Goal: Transaction & Acquisition: Purchase product/service

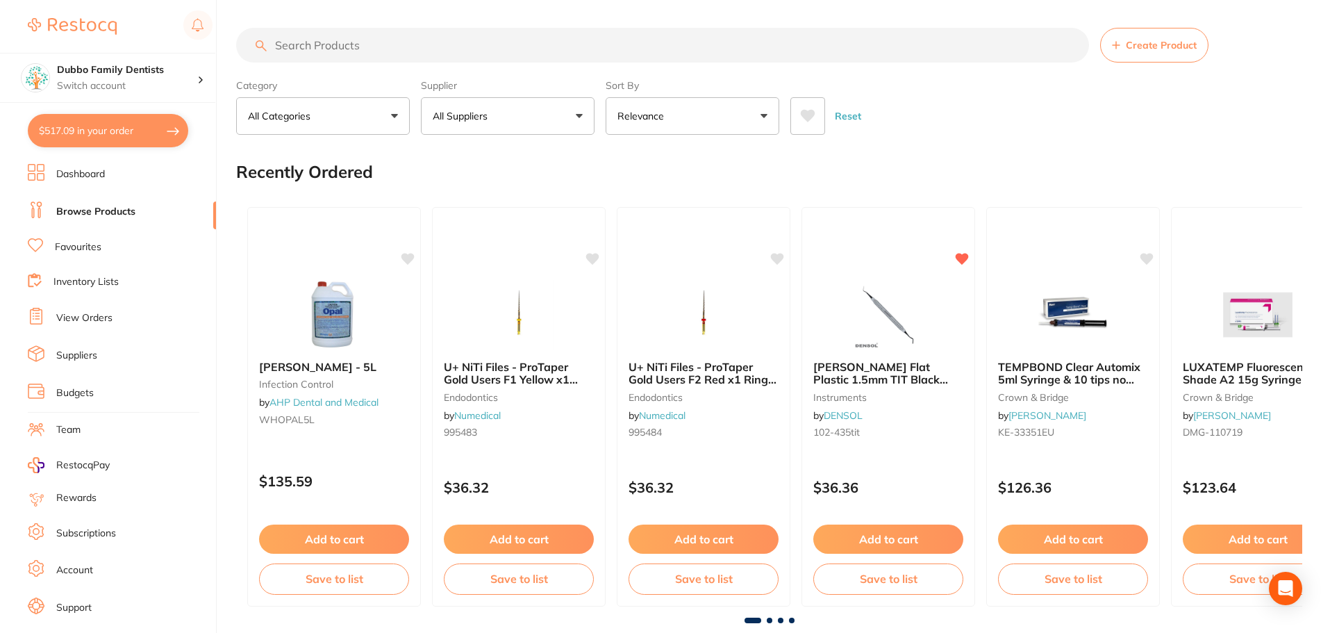
click at [86, 122] on button "$517.09 in your order" at bounding box center [108, 130] width 160 height 33
checkbox input "true"
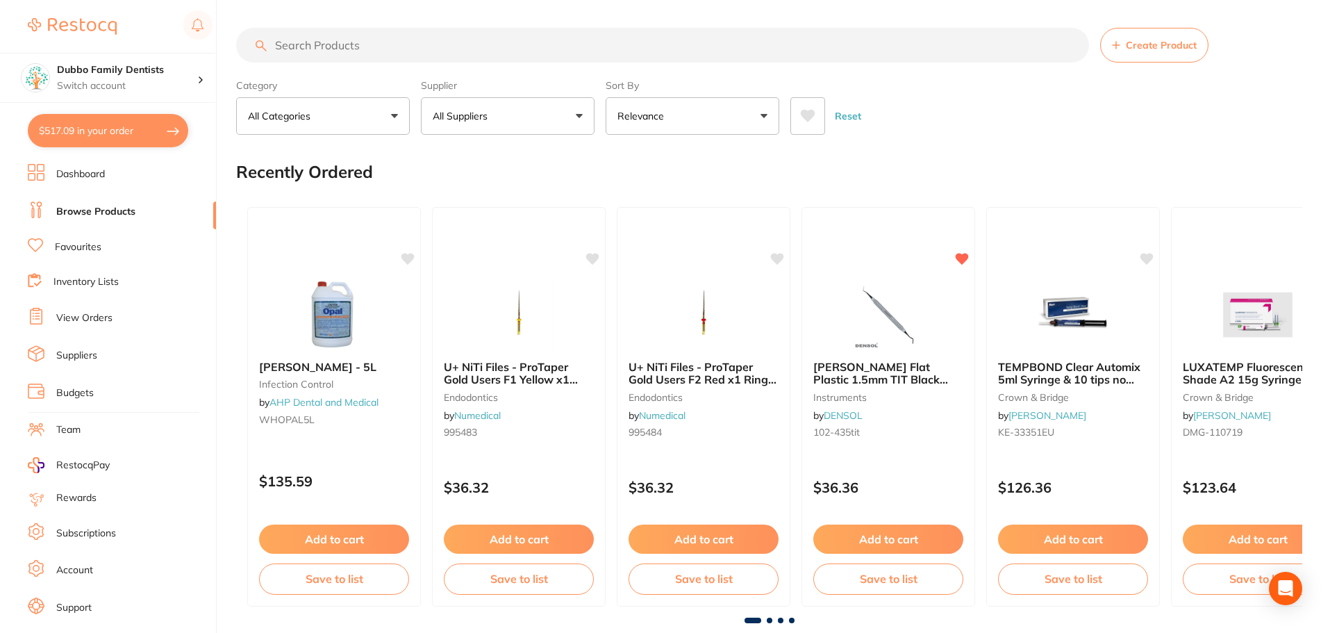
checkbox input "true"
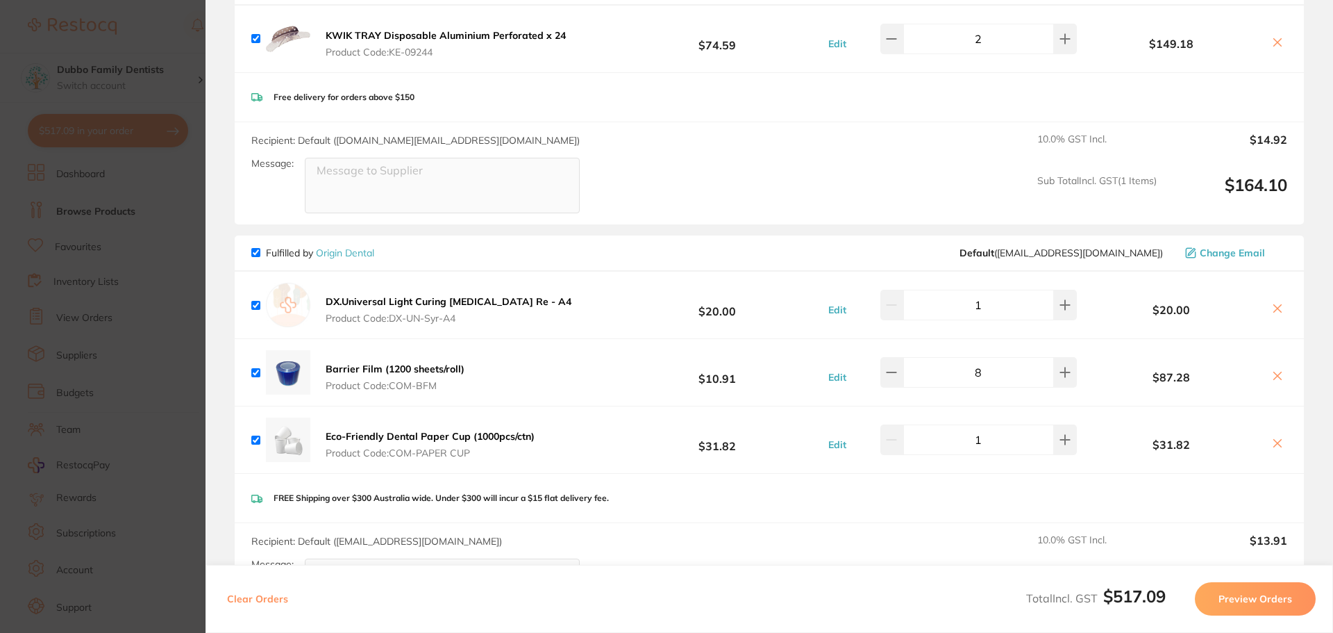
scroll to position [278, 0]
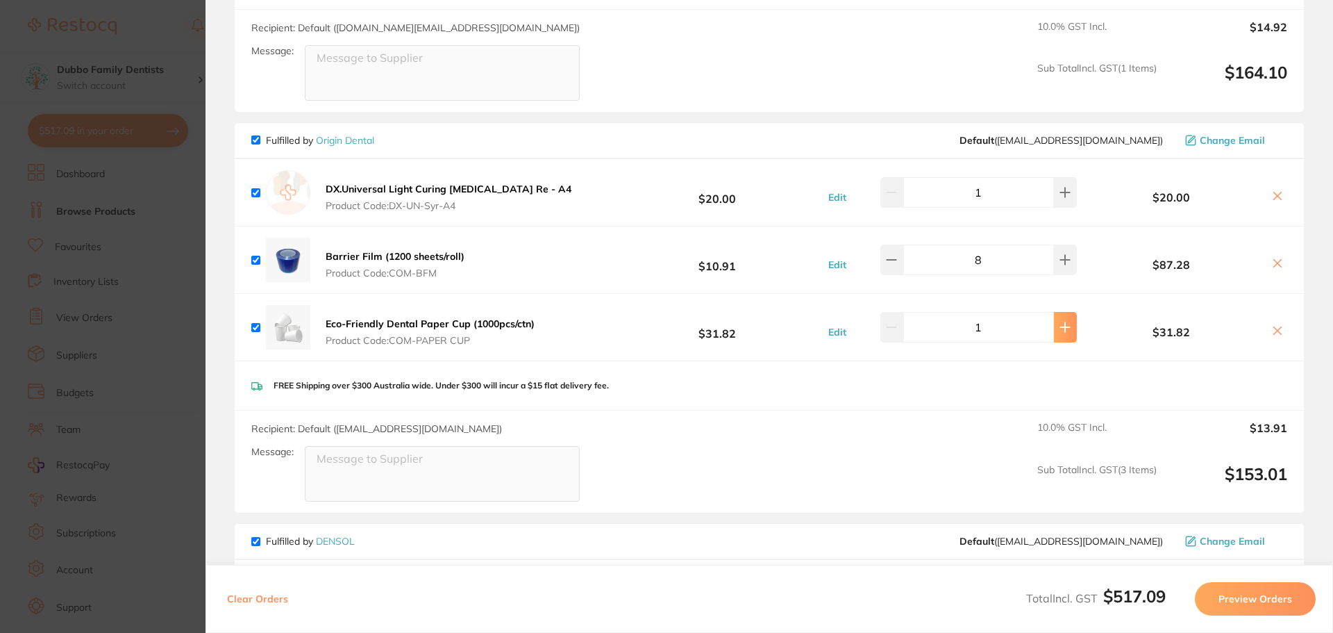
click at [1060, 329] on icon at bounding box center [1065, 327] width 11 height 11
type input "2"
click at [117, 291] on section "Update RRP Set your pre negotiated price for this item. Item Agreed RRP (excl. …" at bounding box center [666, 316] width 1333 height 633
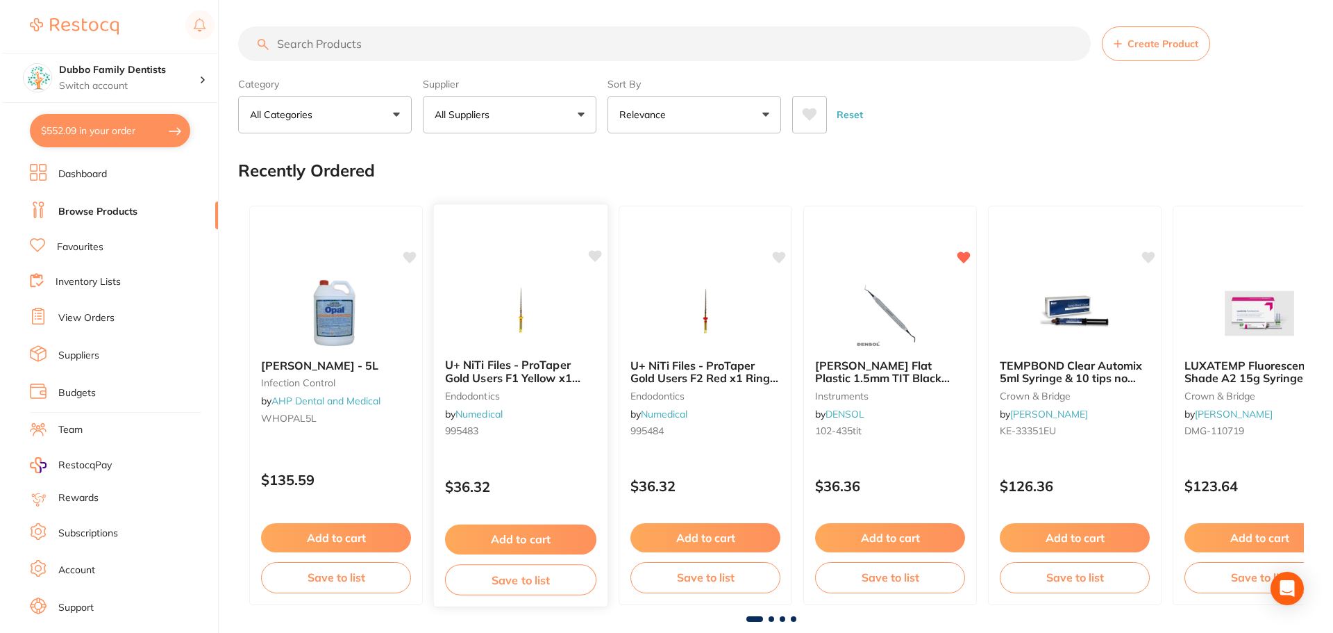
scroll to position [0, 0]
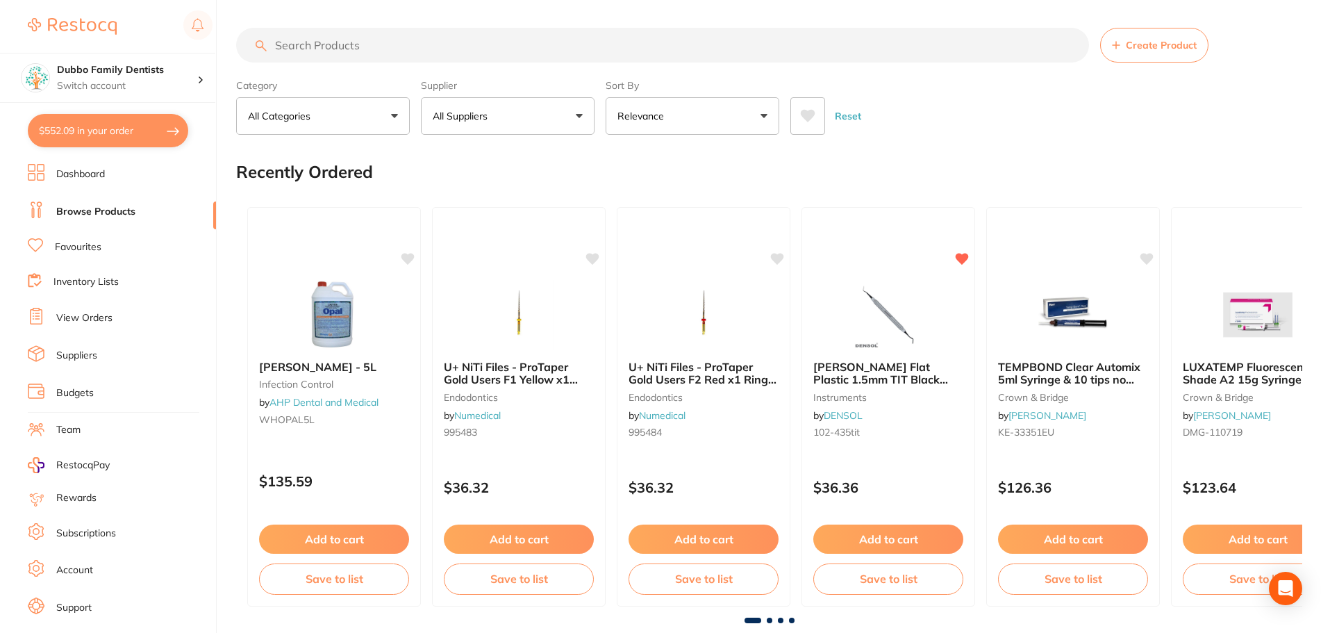
click at [1079, 128] on div "Reset" at bounding box center [1040, 110] width 501 height 49
click at [139, 135] on button "$552.09 in your order" at bounding box center [108, 130] width 160 height 33
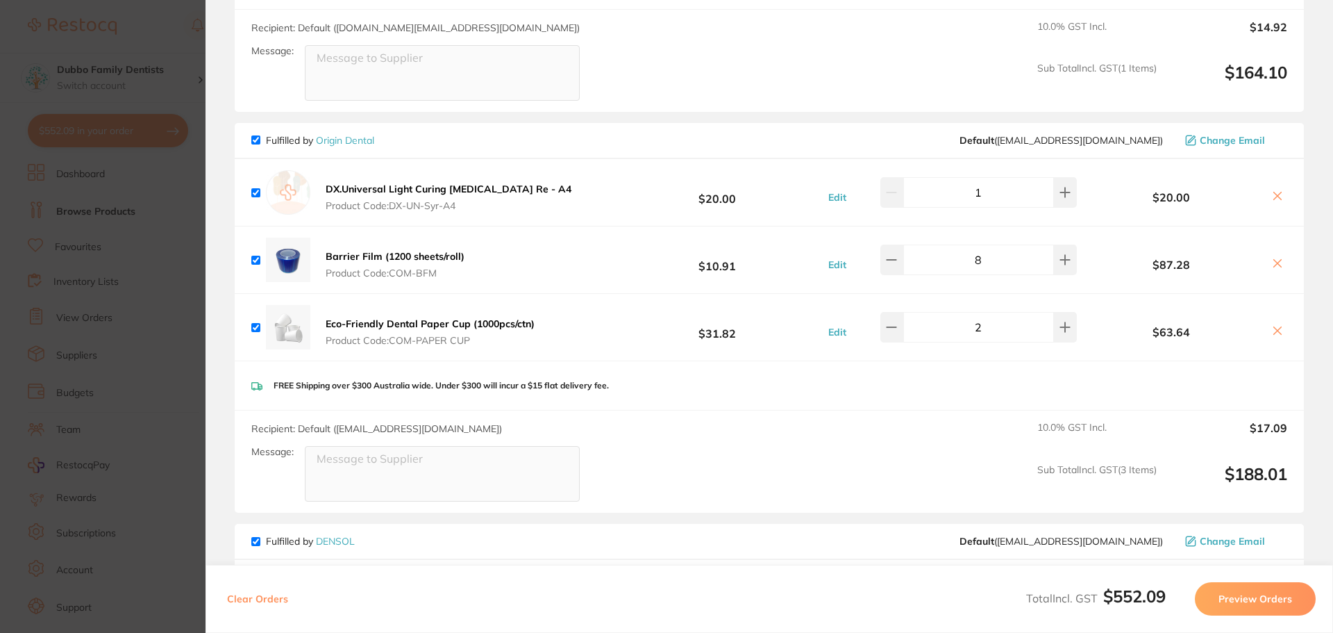
click at [435, 194] on b "DX.Universal Light Curing [MEDICAL_DATA] Re - A4" at bounding box center [449, 189] width 246 height 13
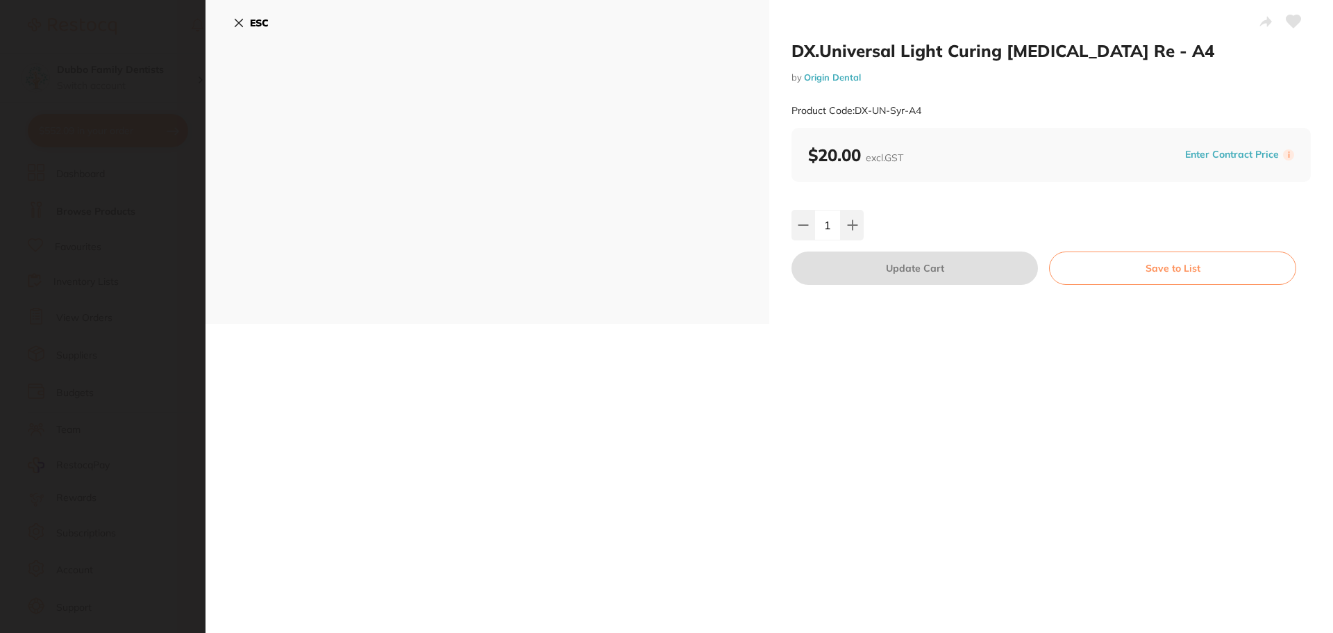
click at [229, 11] on div "ESC" at bounding box center [488, 162] width 564 height 324
click at [241, 25] on icon at bounding box center [239, 23] width 8 height 8
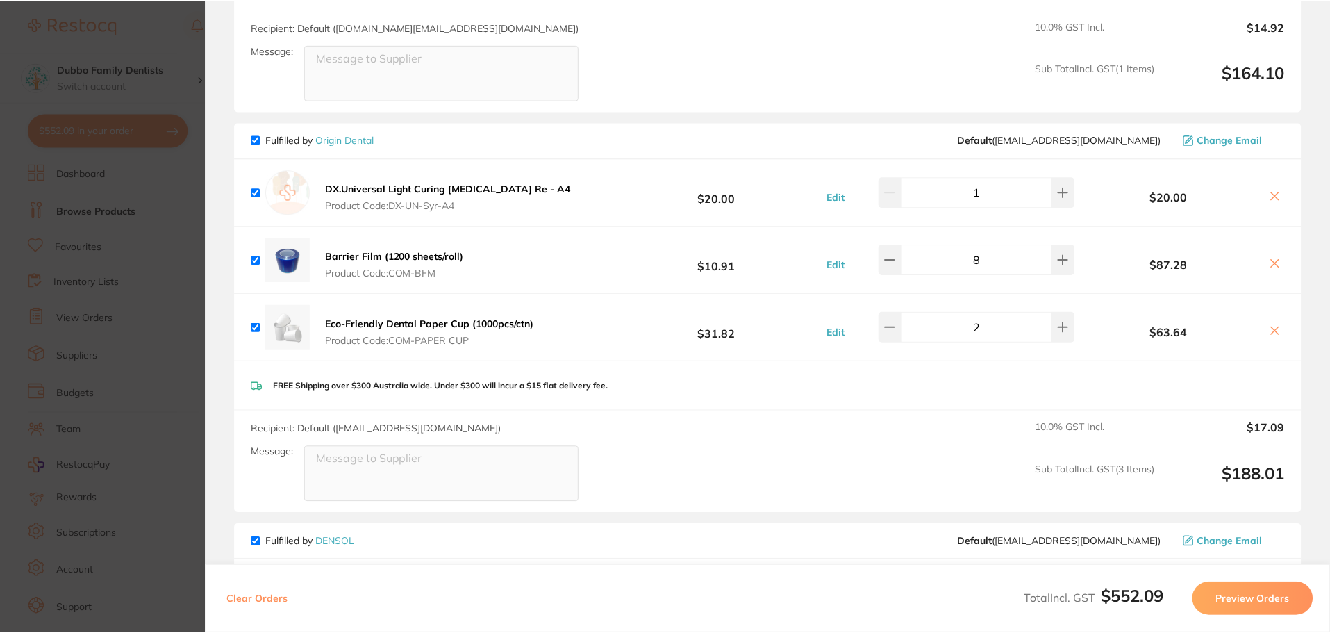
scroll to position [1, 0]
click at [556, 192] on b "DX.Universal Light Curing [MEDICAL_DATA] Re - A4" at bounding box center [449, 189] width 246 height 13
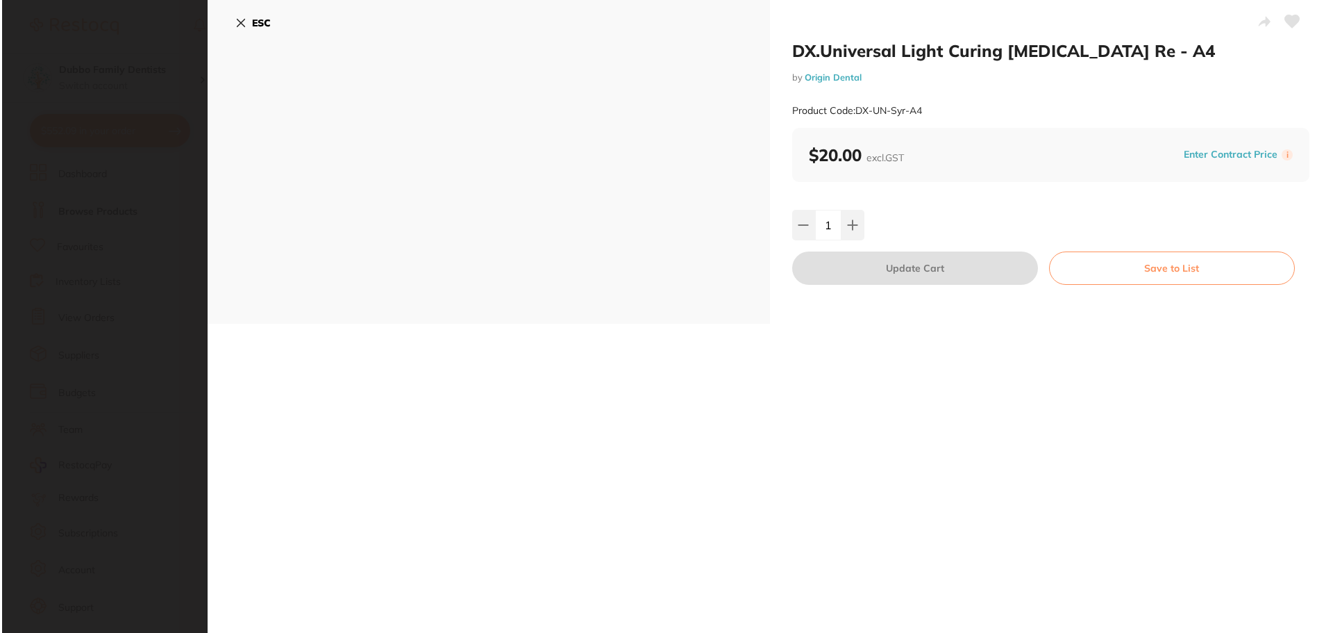
scroll to position [0, 0]
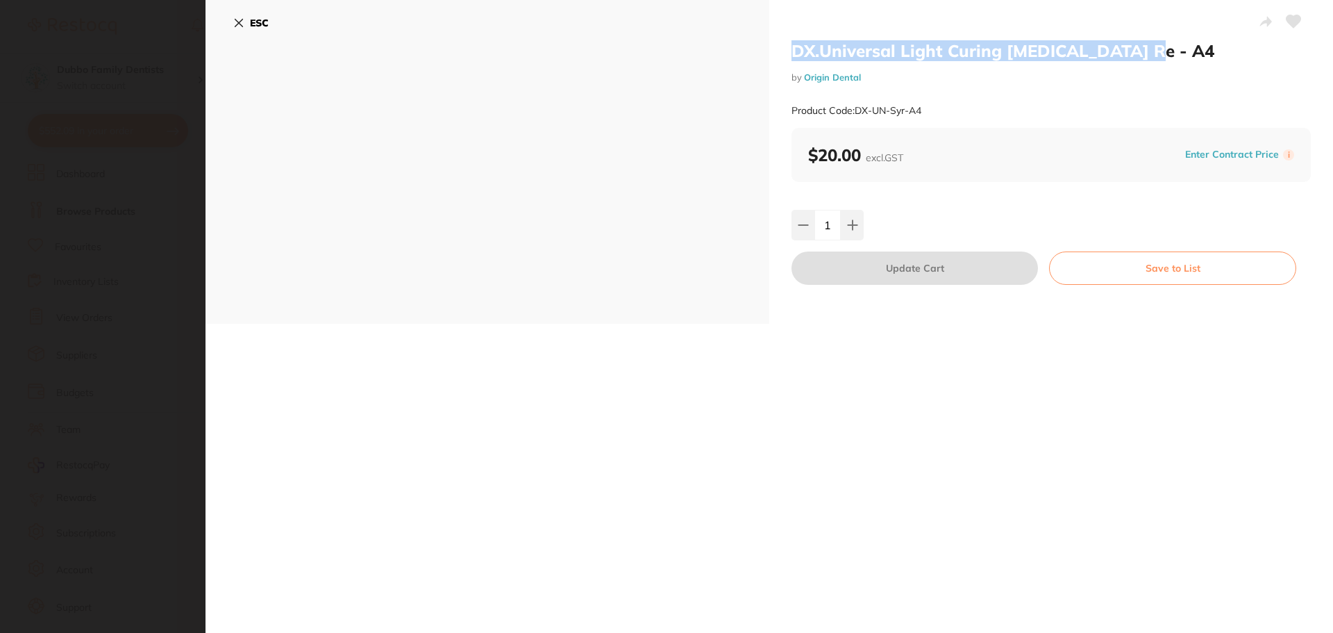
drag, startPoint x: 790, startPoint y: 50, endPoint x: 1143, endPoint y: 56, distance: 353.6
click at [1143, 56] on h2 "DX.Universal Light Curing [MEDICAL_DATA] Re - A4" at bounding box center [1051, 50] width 519 height 21
copy h2 "DX.Universal Light Curing [MEDICAL_DATA]"
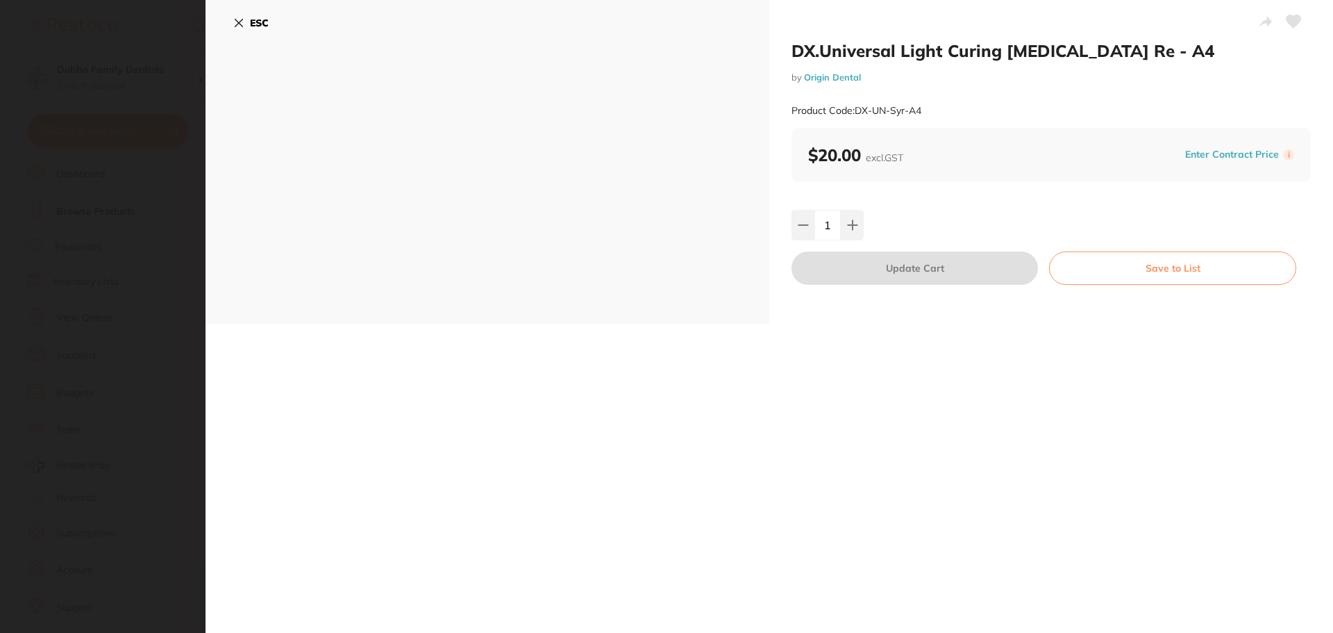
click at [237, 150] on div "ESC" at bounding box center [488, 162] width 564 height 324
click at [238, 26] on icon at bounding box center [238, 22] width 11 height 11
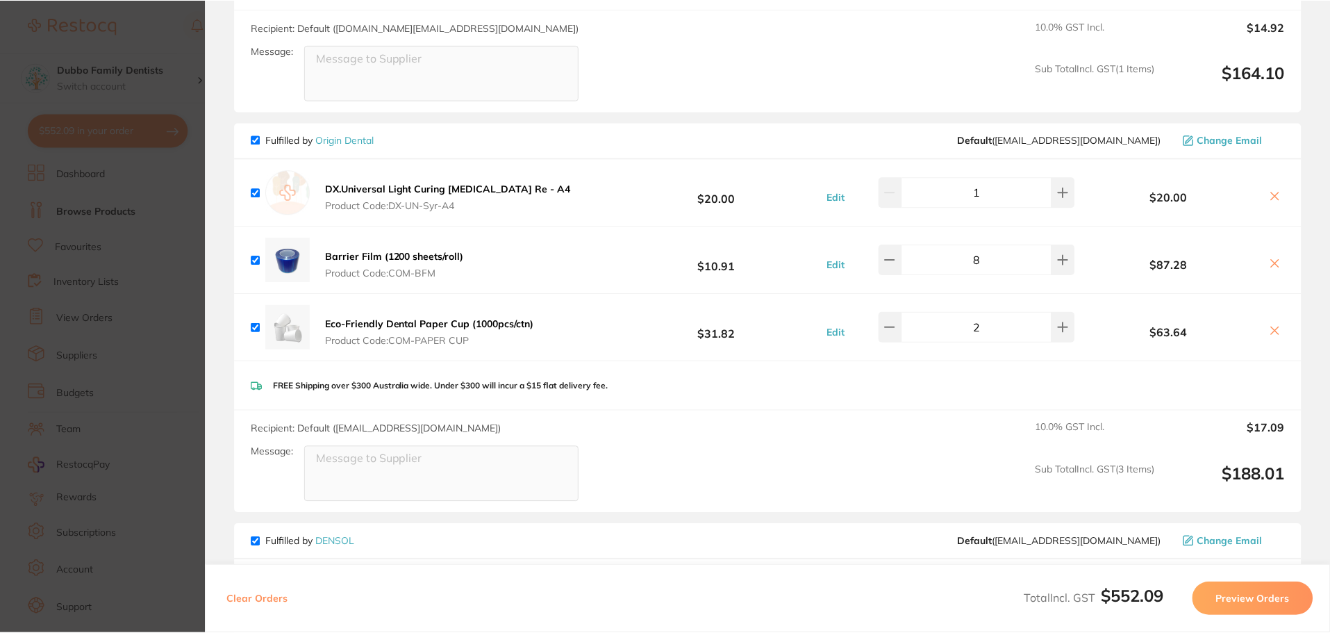
scroll to position [1, 0]
click at [193, 81] on section "Update RRP Set your pre negotiated price for this item. Item Agreed RRP (excl. …" at bounding box center [665, 316] width 1330 height 633
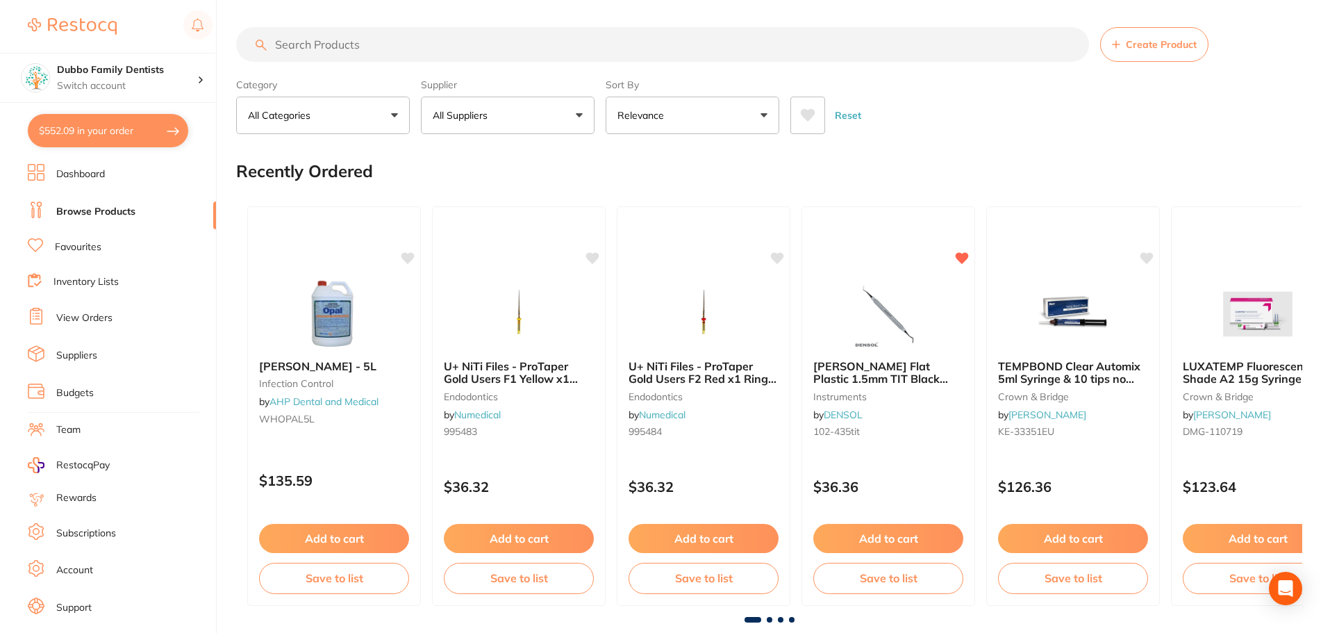
click at [97, 319] on link "View Orders" at bounding box center [84, 318] width 56 height 14
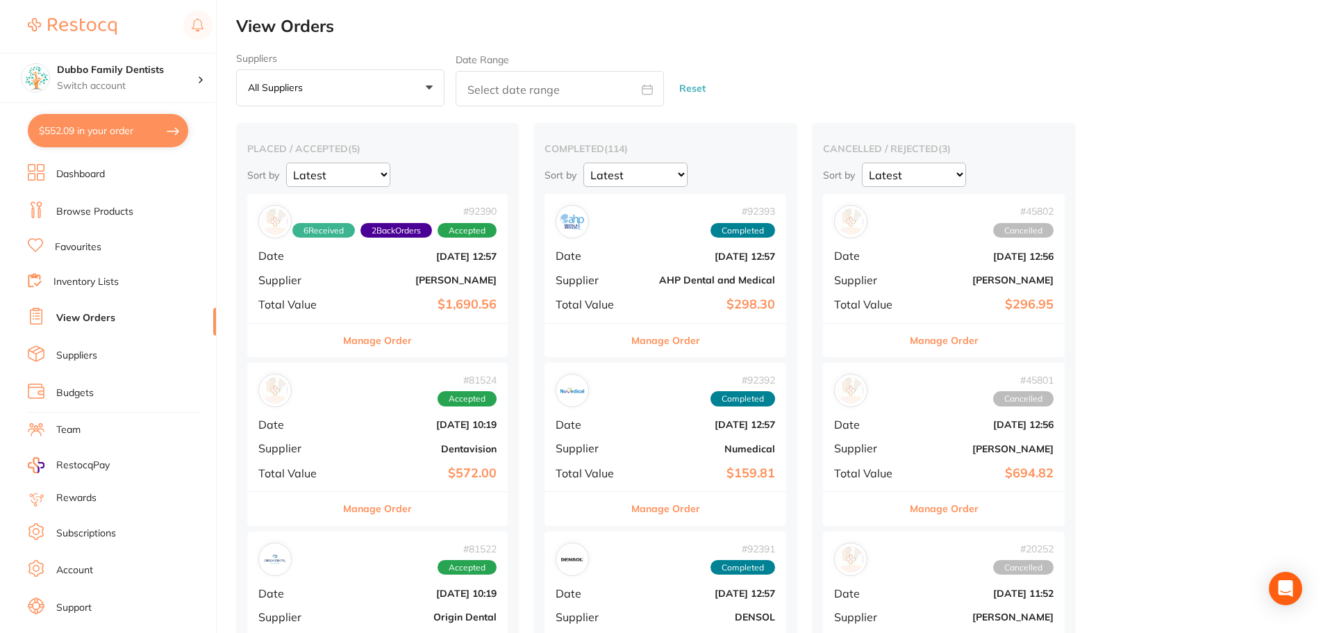
click at [81, 215] on link "Browse Products" at bounding box center [94, 212] width 77 height 14
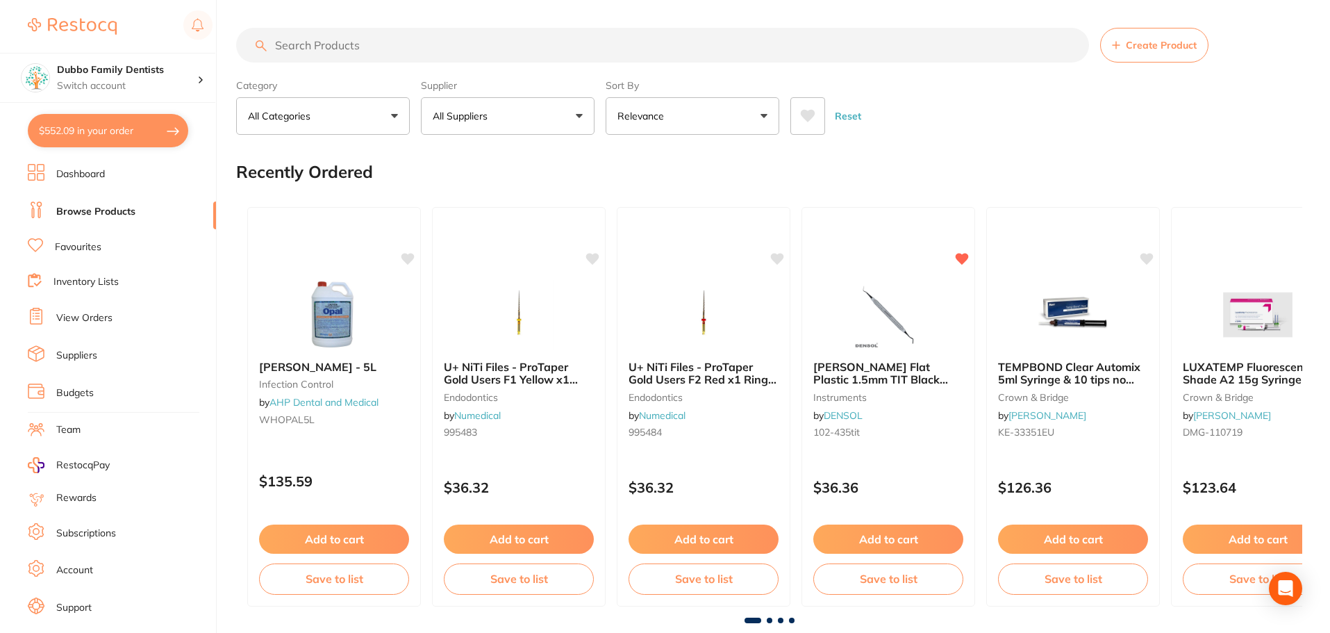
click at [436, 35] on input "search" at bounding box center [662, 45] width 853 height 35
paste input "DX.Universal Light Curing [MEDICAL_DATA]"
type input "DX.Universal Light Curing [MEDICAL_DATA]"
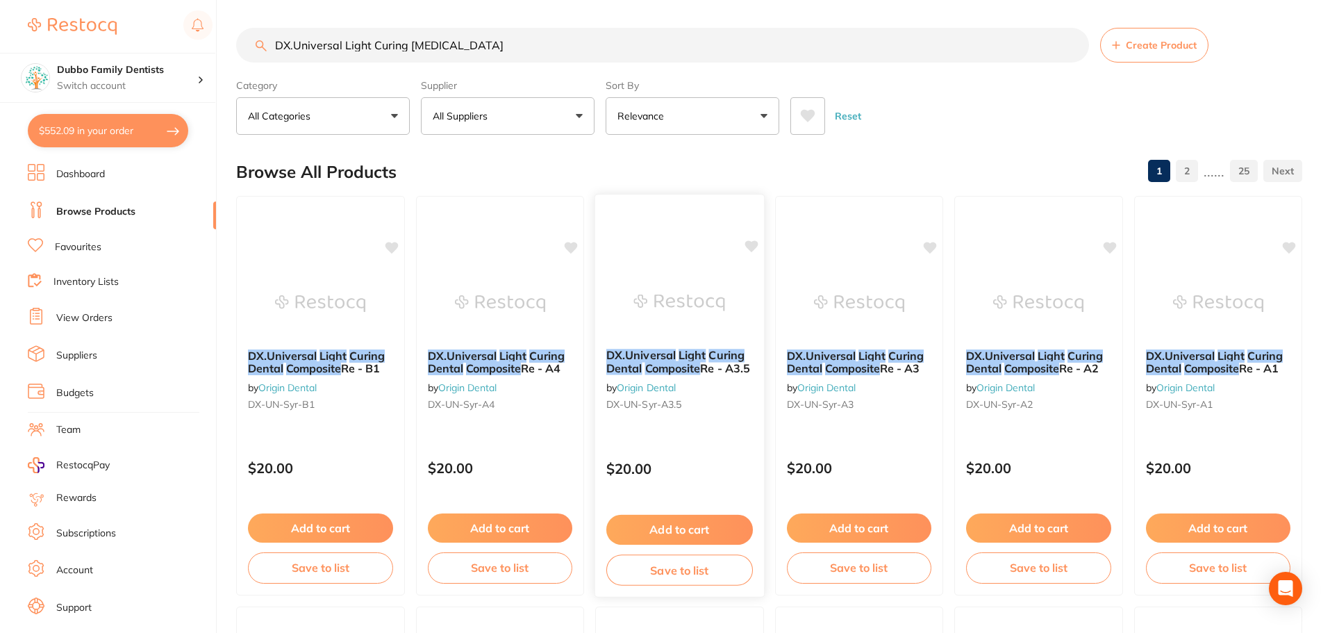
click at [712, 363] on span "Re - A3.5" at bounding box center [725, 368] width 50 height 14
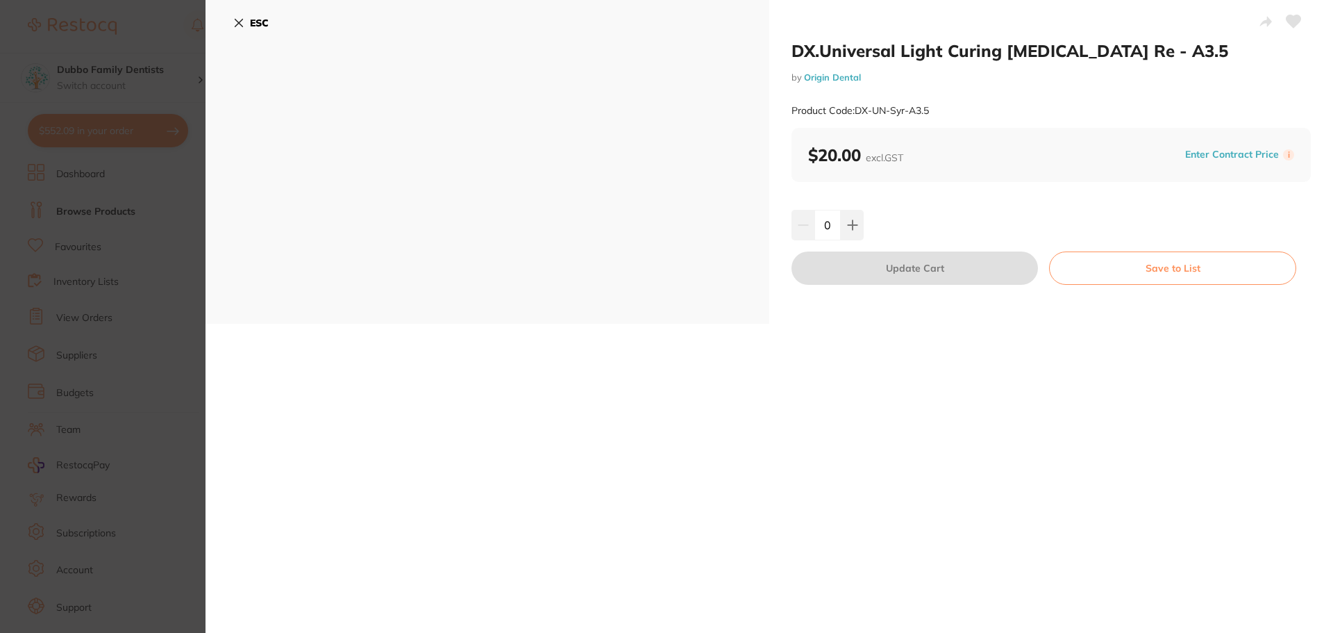
click at [240, 24] on icon at bounding box center [239, 23] width 8 height 8
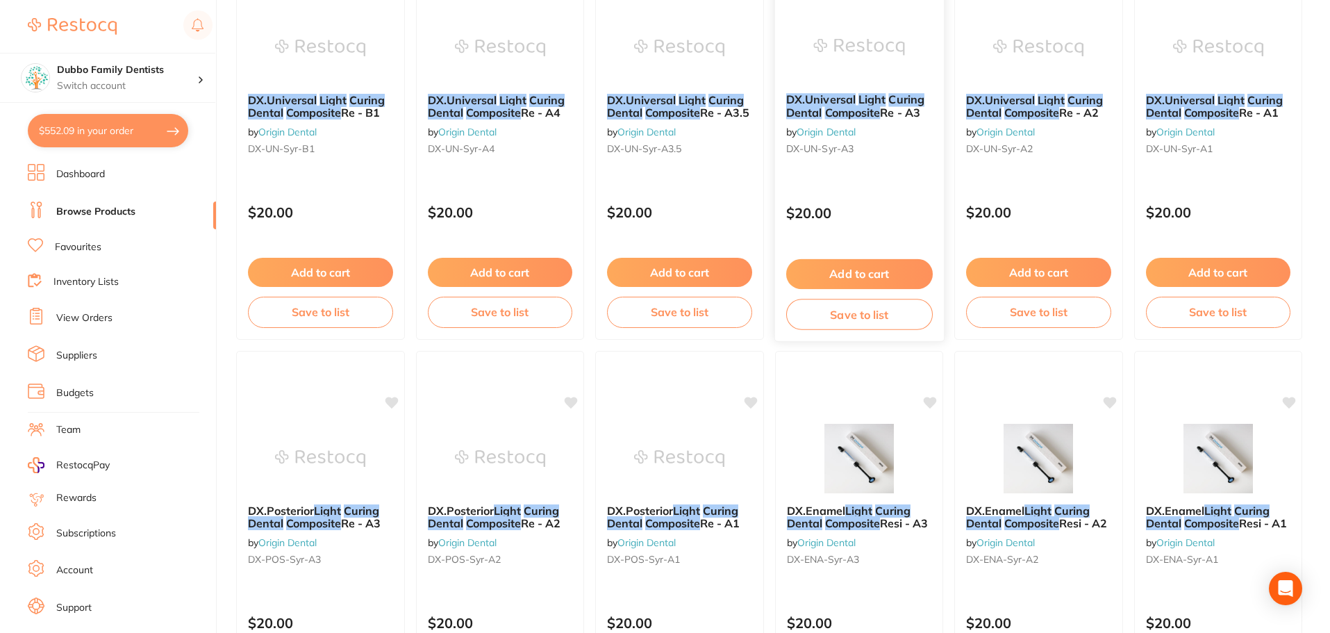
scroll to position [279, 0]
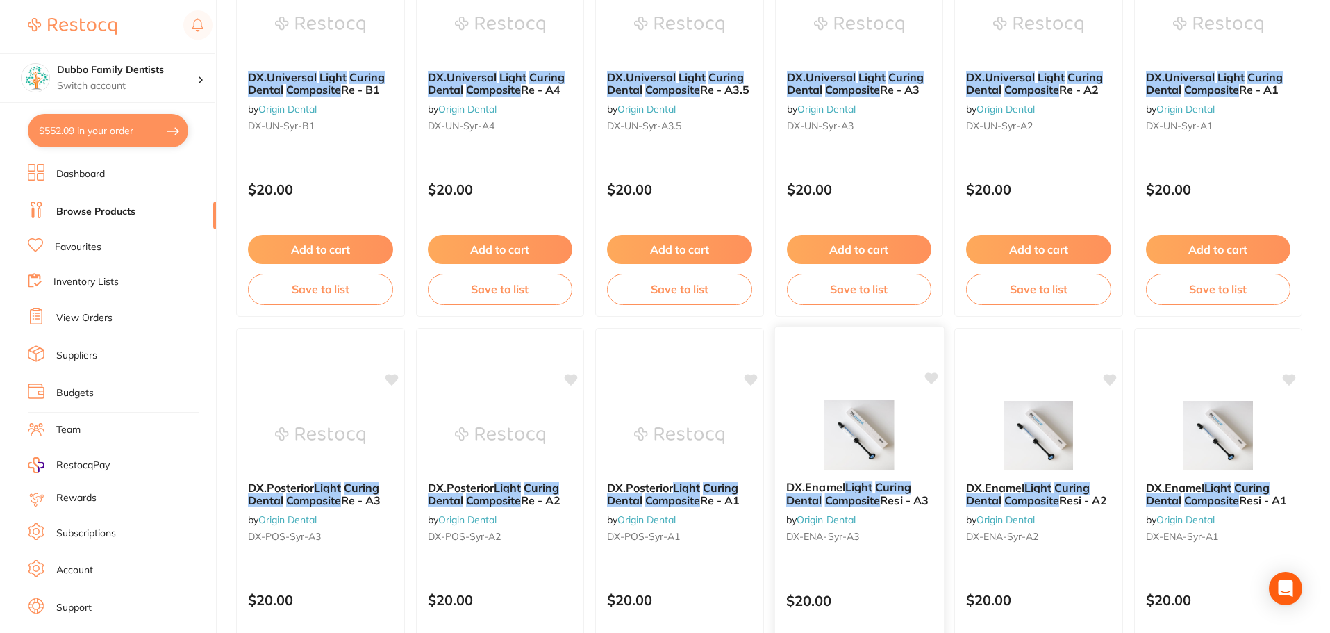
click at [857, 421] on img at bounding box center [858, 434] width 91 height 70
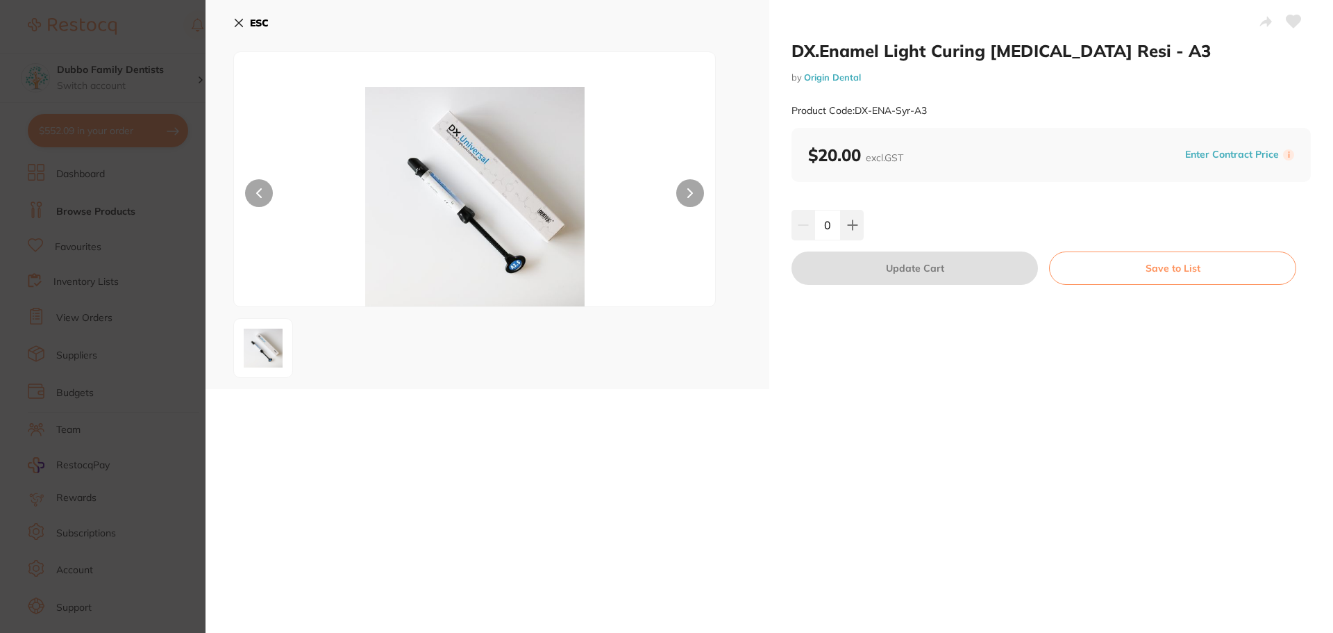
click at [186, 454] on section "DX.Enamel Light Curing [MEDICAL_DATA] Resi - A3 by Origin Dental Product Code: …" at bounding box center [666, 316] width 1333 height 633
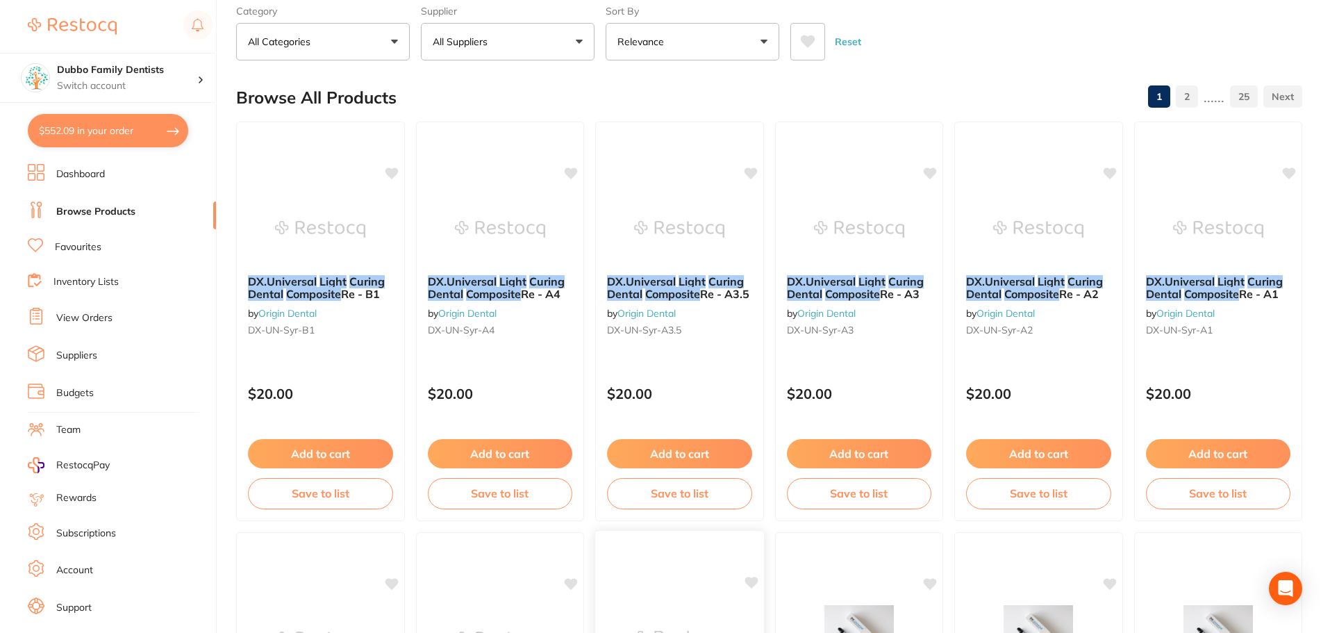
scroll to position [208, 0]
